Goal: Information Seeking & Learning: Check status

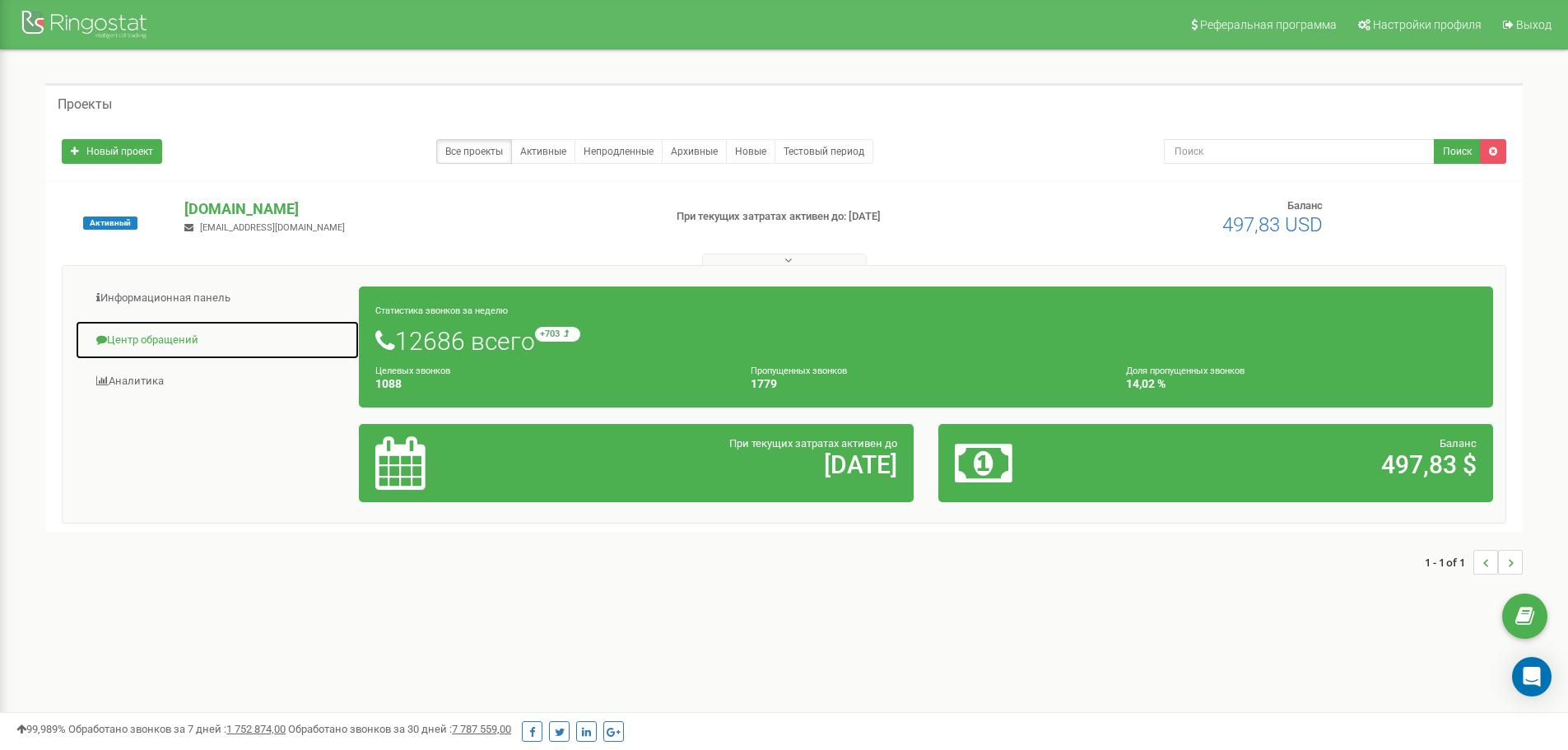
click at [169, 341] on link "Центр обращений" at bounding box center [217, 340] width 285 height 40
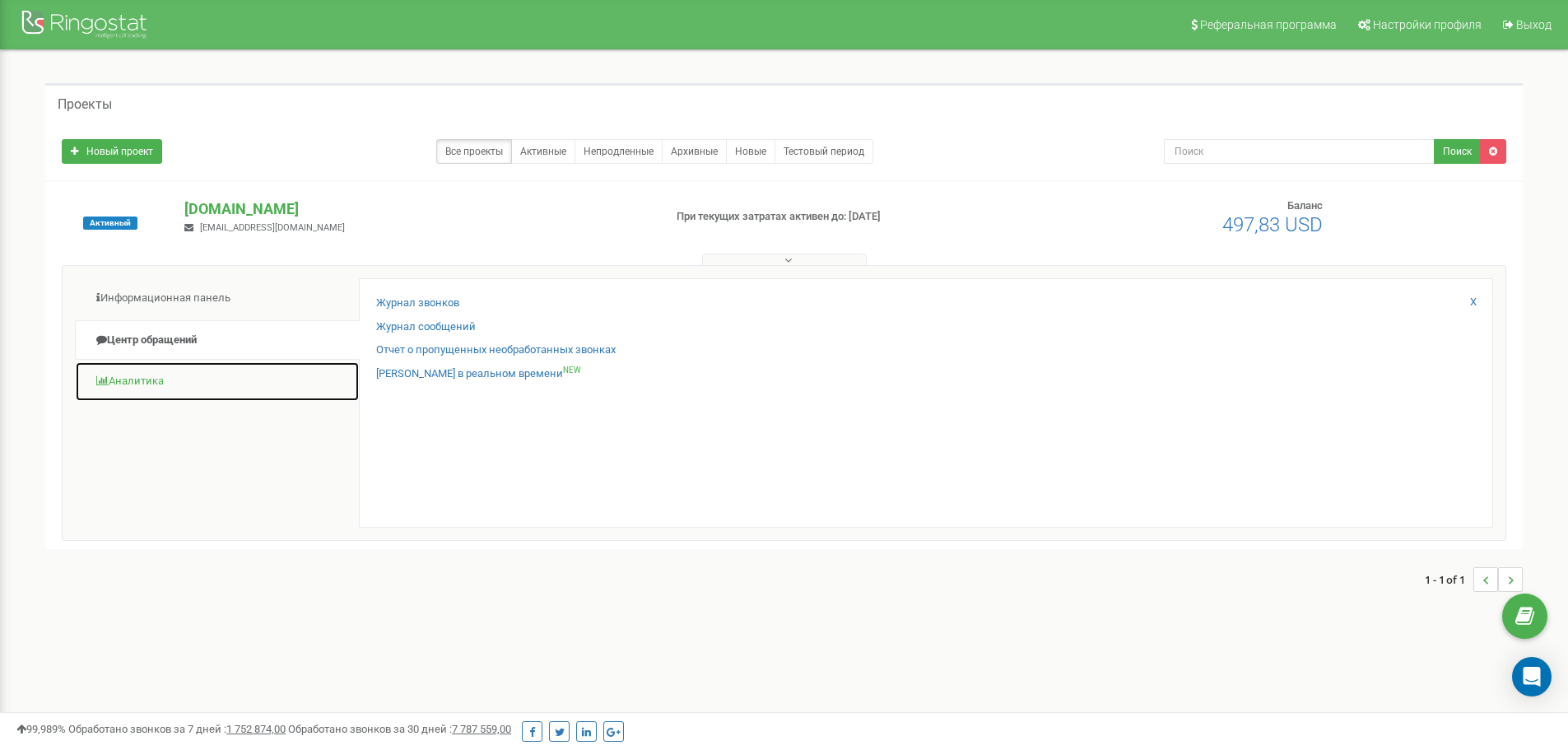
click at [168, 383] on link "Аналитика" at bounding box center [217, 381] width 285 height 40
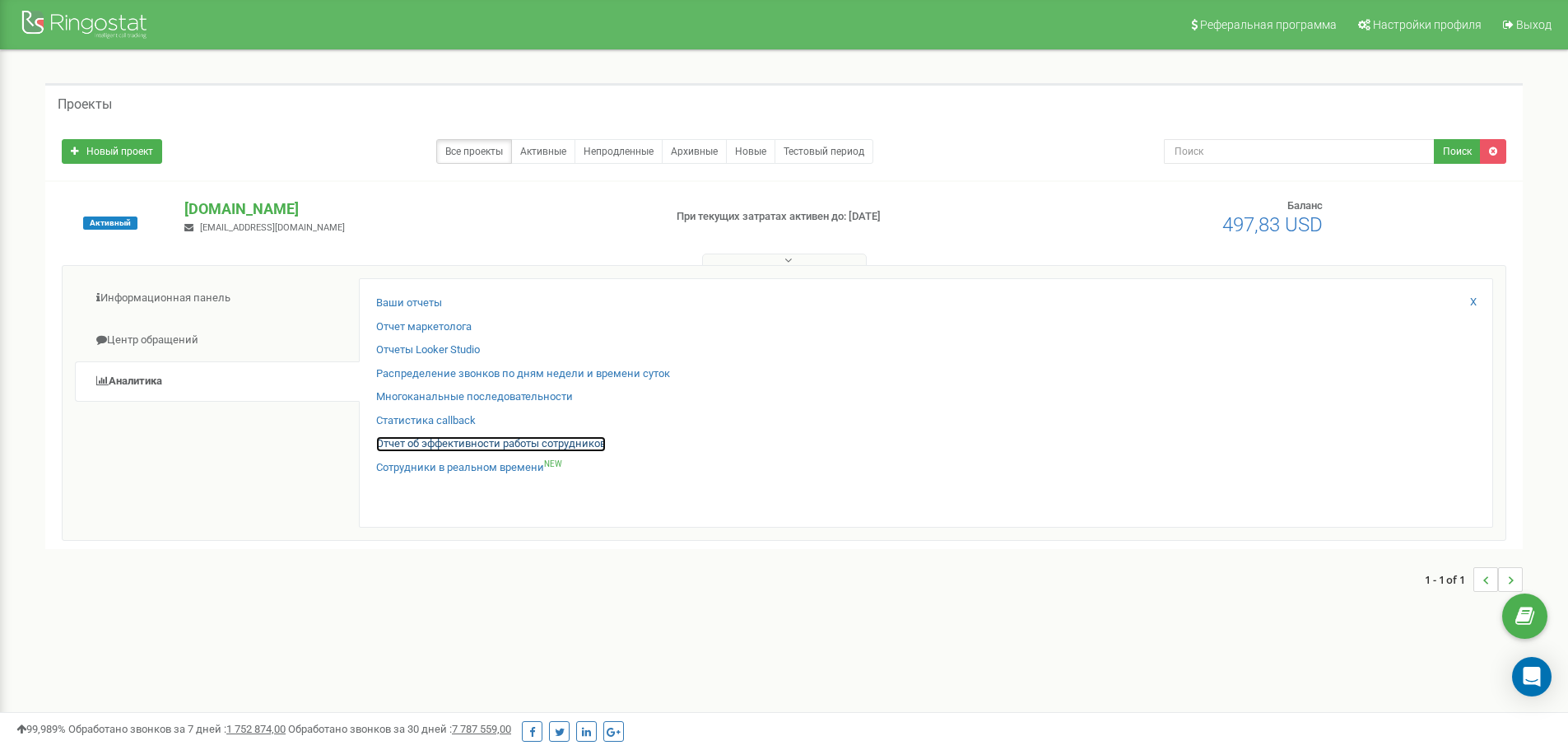
click at [432, 437] on link "Отчет об эффективности работы сотрудников" at bounding box center [490, 445] width 230 height 16
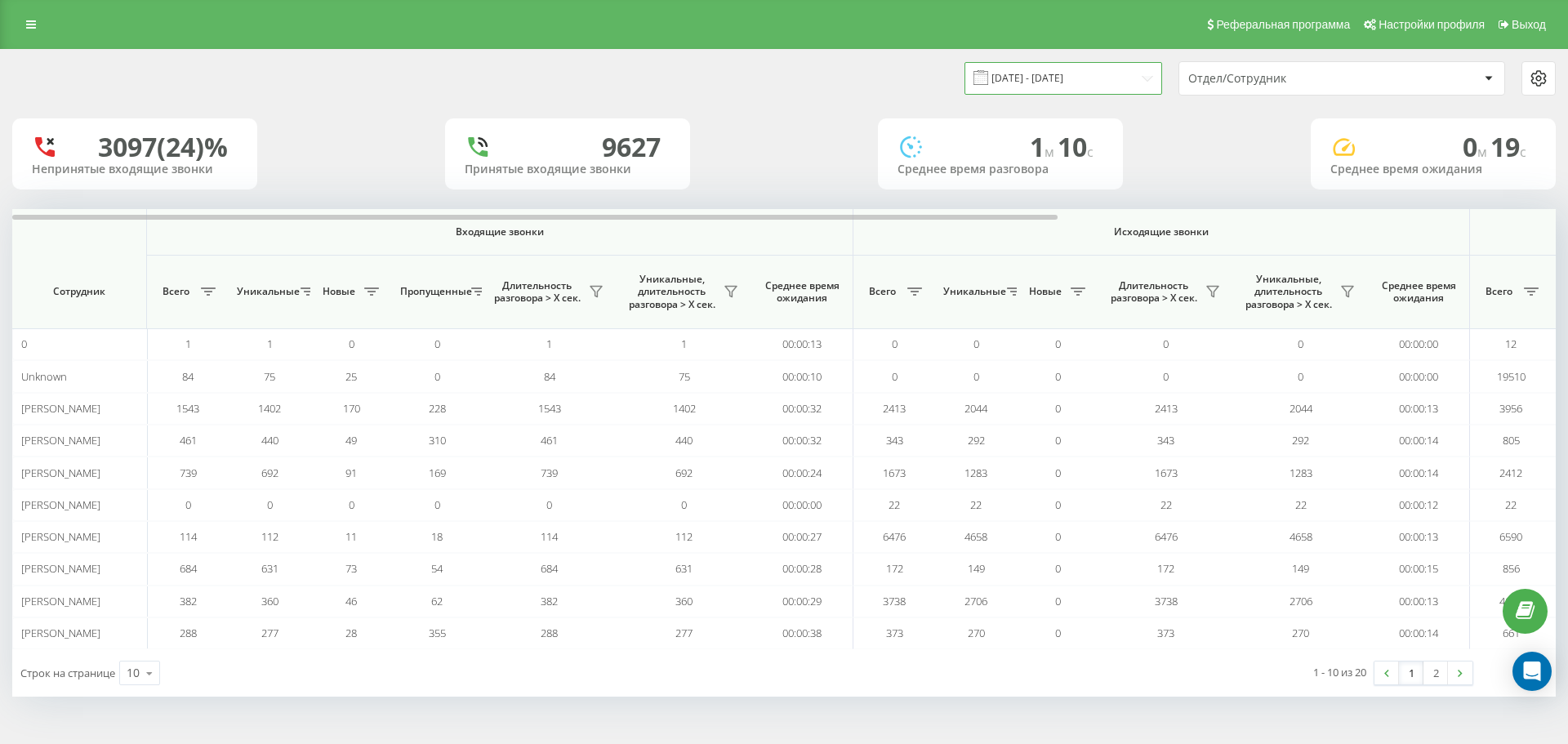
click at [1092, 69] on input "[DATE] - [DATE]" at bounding box center [1063, 78] width 198 height 32
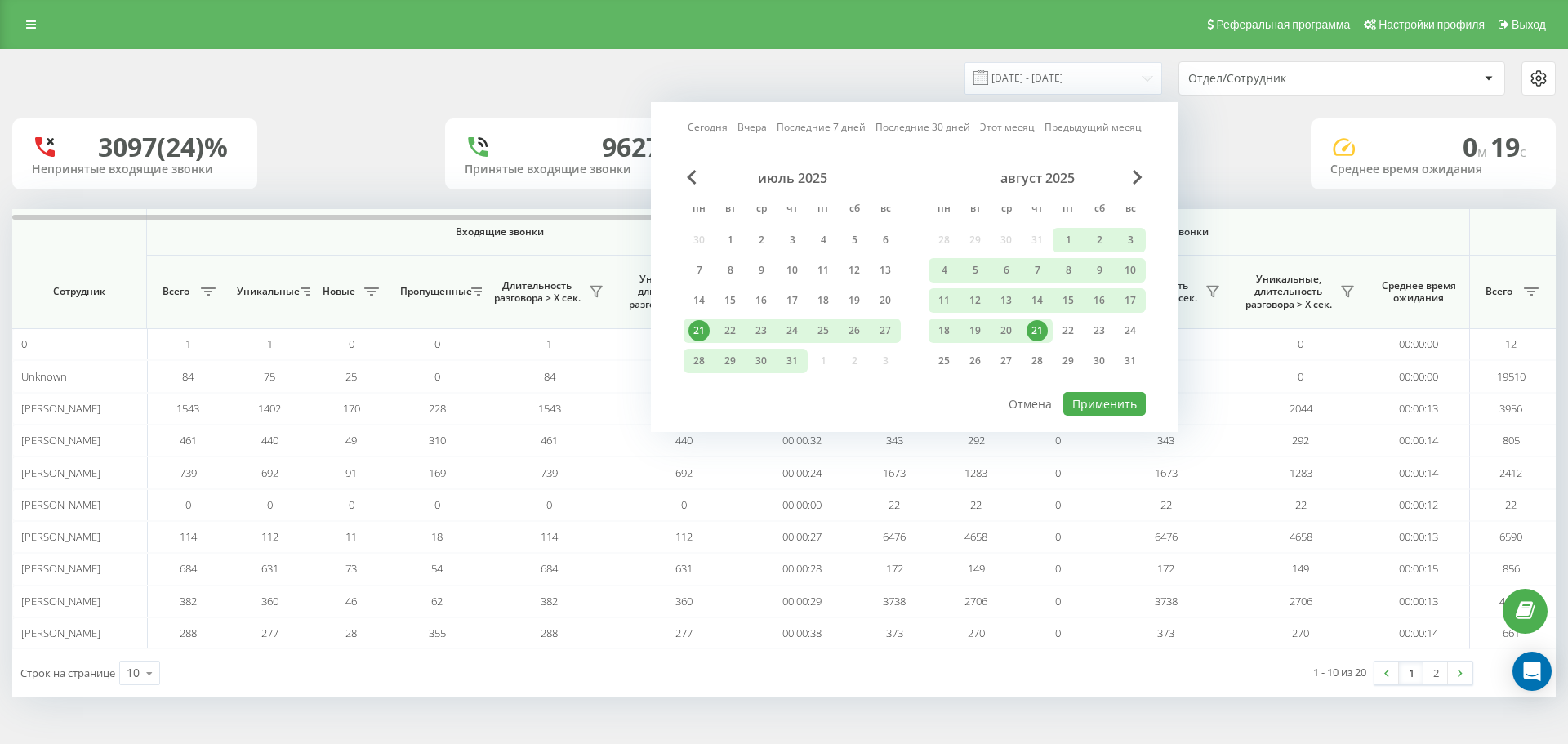
click at [1038, 331] on div "21" at bounding box center [1037, 331] width 21 height 21
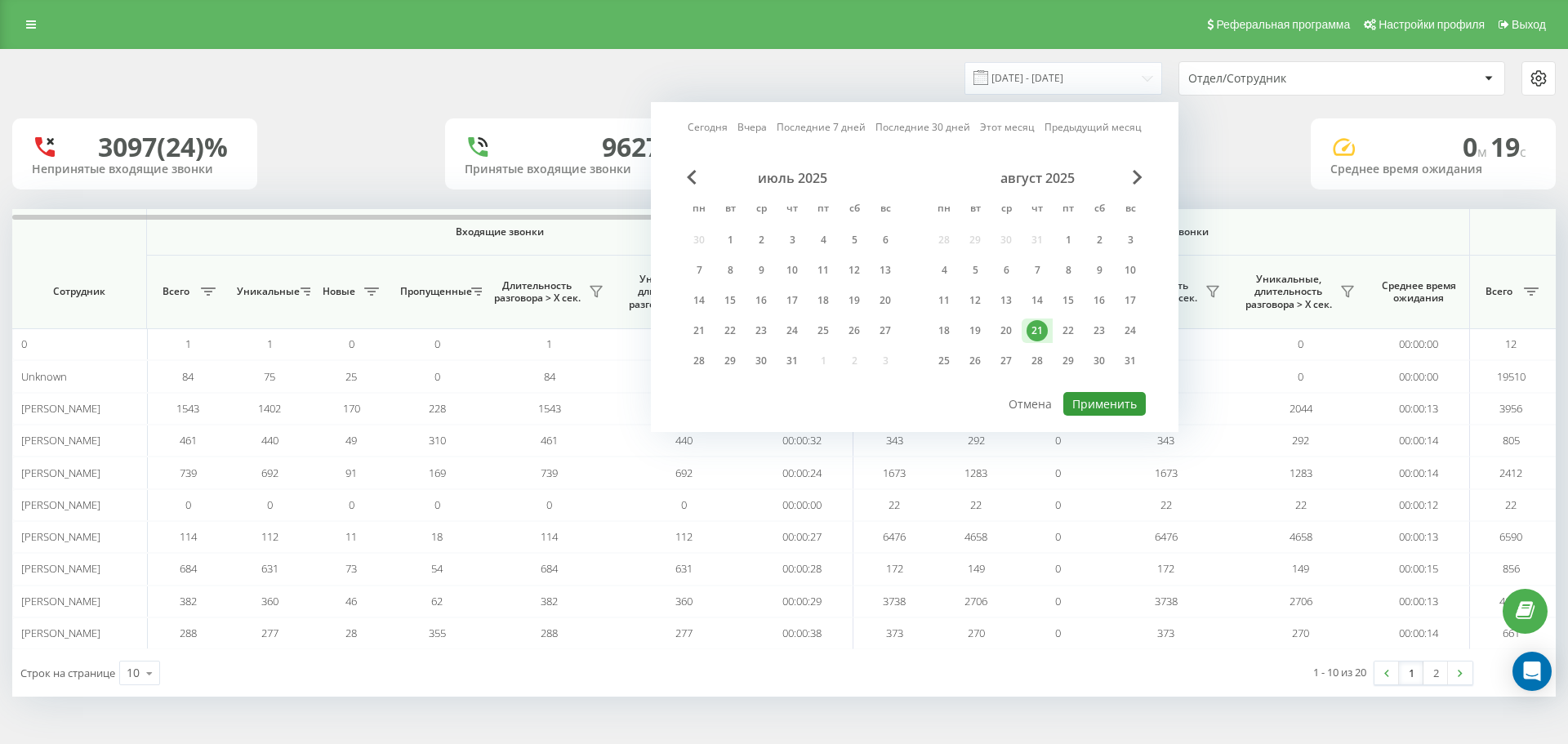
click at [1103, 408] on button "Применить" at bounding box center [1104, 404] width 83 height 23
type input "21.08.2025 - 21.08.2025"
